Goal: Transaction & Acquisition: Purchase product/service

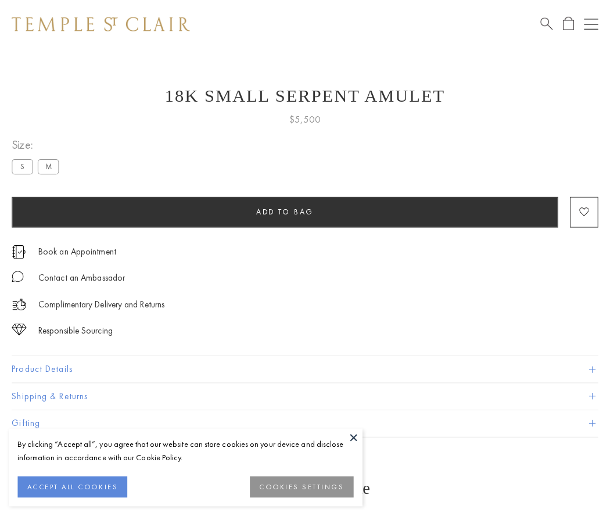
scroll to position [45, 0]
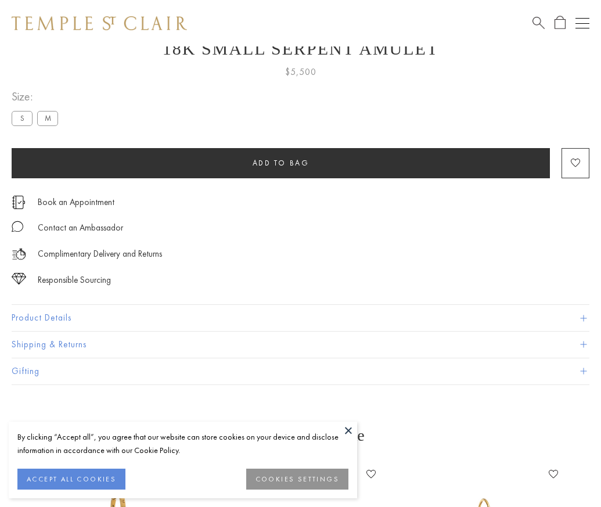
click at [281, 163] on span "Add to bag" at bounding box center [281, 163] width 57 height 10
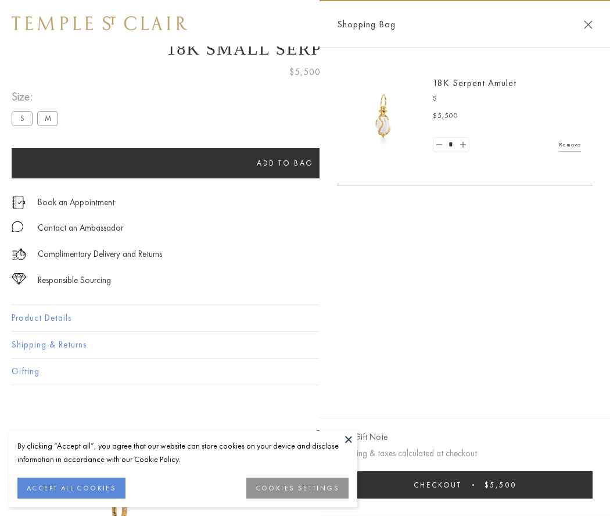
click at [522, 484] on button "Checkout $5,500" at bounding box center [465, 484] width 256 height 27
